Goal: Task Accomplishment & Management: Use online tool/utility

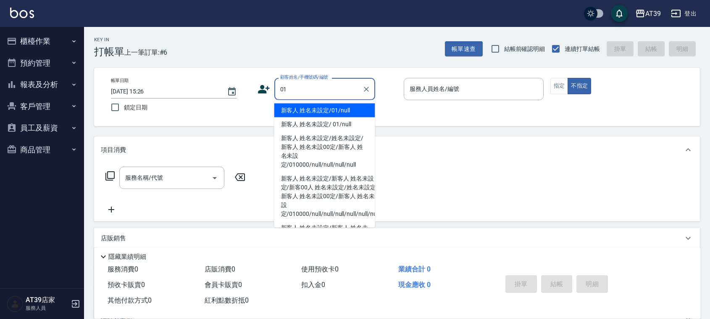
type input "新客人 姓名未設定/01/null"
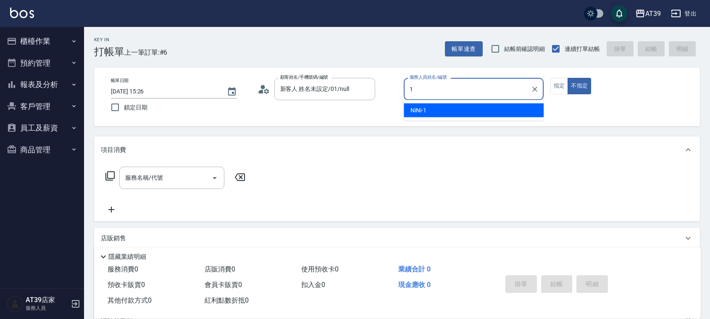
type input "NiNi-1"
type button "false"
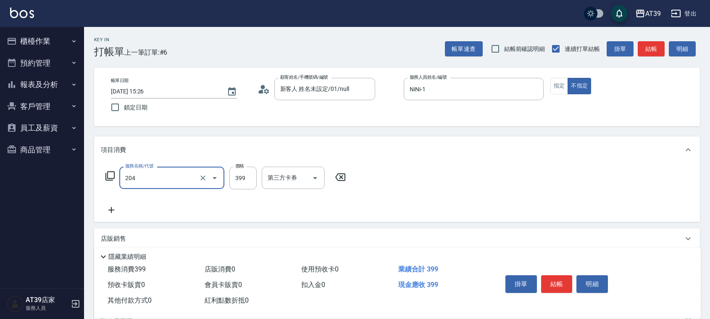
type input "A級洗+剪(204)"
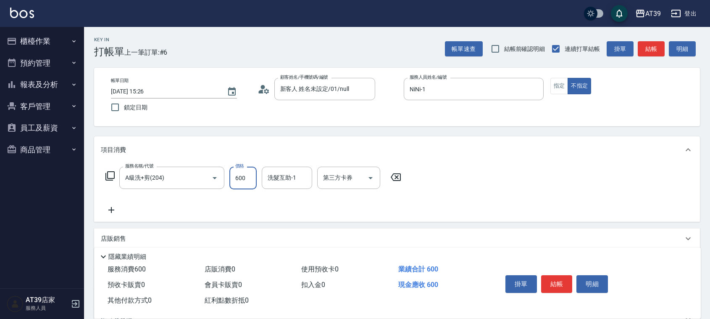
type input "600"
click at [551, 89] on button "指定" at bounding box center [560, 86] width 18 height 16
click at [644, 49] on button "結帳" at bounding box center [651, 49] width 27 height 16
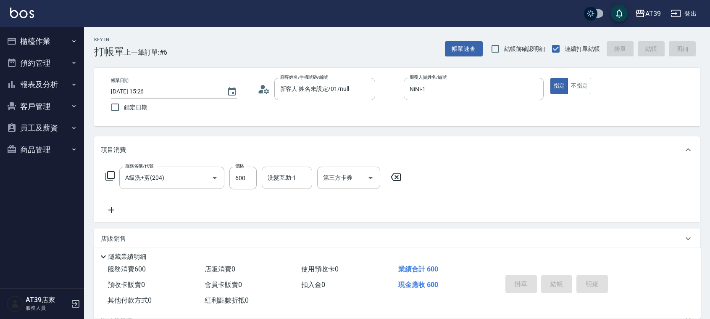
type input "[DATE] 16:50"
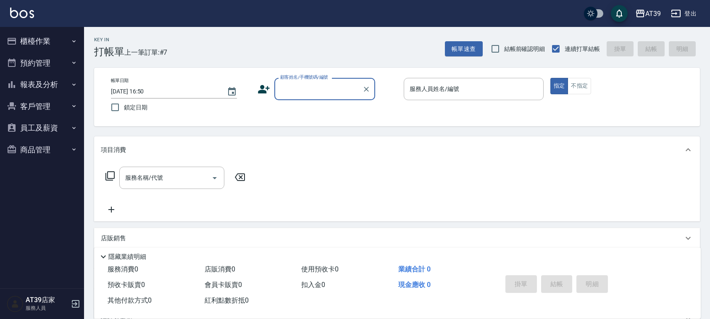
click at [48, 84] on button "報表及分析" at bounding box center [41, 85] width 77 height 22
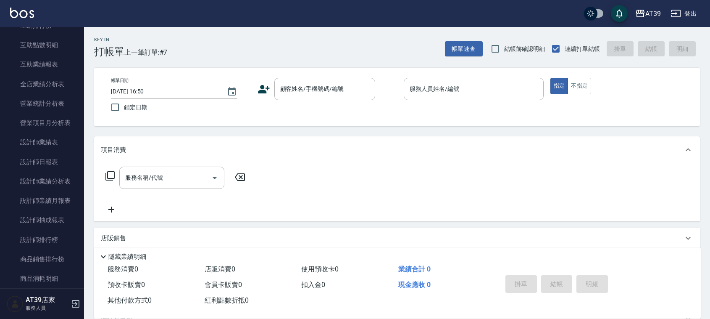
scroll to position [215, 0]
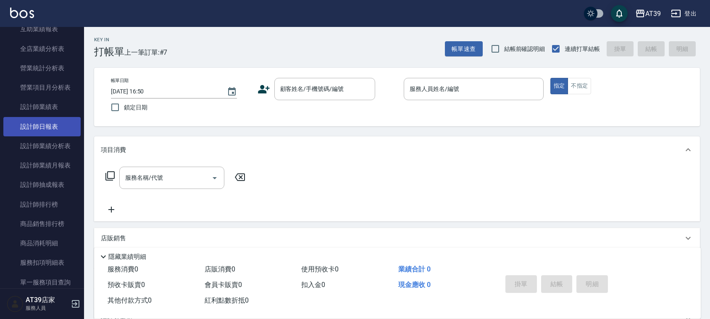
click at [21, 128] on link "設計師日報表" at bounding box center [41, 126] width 77 height 19
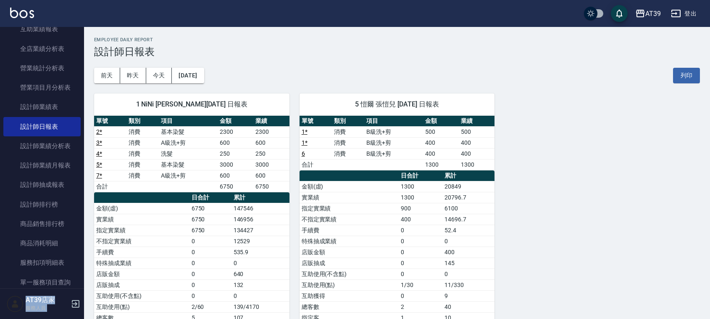
drag, startPoint x: 79, startPoint y: 148, endPoint x: 30, endPoint y: -64, distance: 217.9
click at [30, 0] on html "AT39 登出 櫃檯作業 打帳單 帳單列表 現金收支登錄 每日結帳 排班表 現場電腦打卡 預約管理 預約管理 單日預約紀錄 單週預約紀錄 報表及分析 報表目錄…" at bounding box center [355, 199] width 710 height 398
click at [79, 156] on nav "櫃檯作業 打帳單 帳單列表 現金收支登錄 每日結帳 排班表 現場電腦打卡 預約管理 預約管理 單日預約紀錄 單週預約紀錄 報表及分析 報表目錄 店家區間累計表…" at bounding box center [42, 157] width 84 height 261
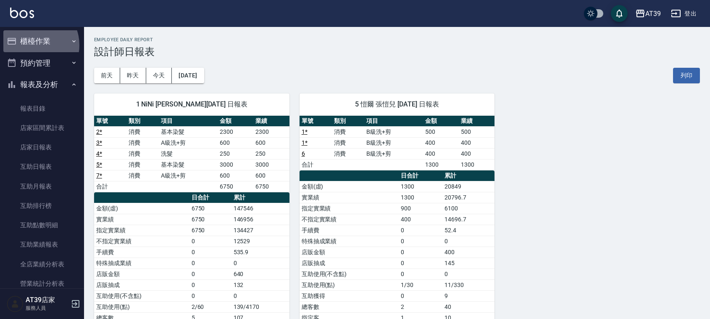
click at [32, 45] on button "櫃檯作業" at bounding box center [41, 41] width 77 height 22
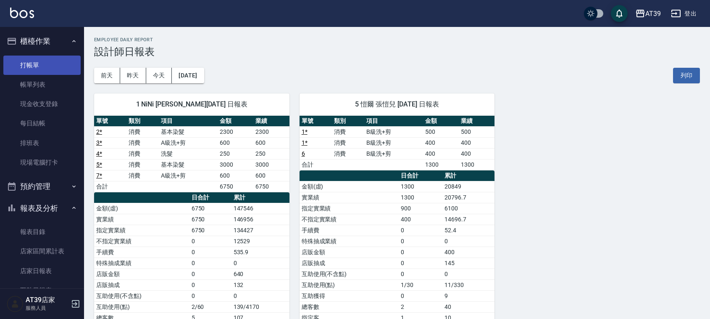
click at [44, 68] on link "打帳單" at bounding box center [41, 64] width 77 height 19
